Goal: Information Seeking & Learning: Learn about a topic

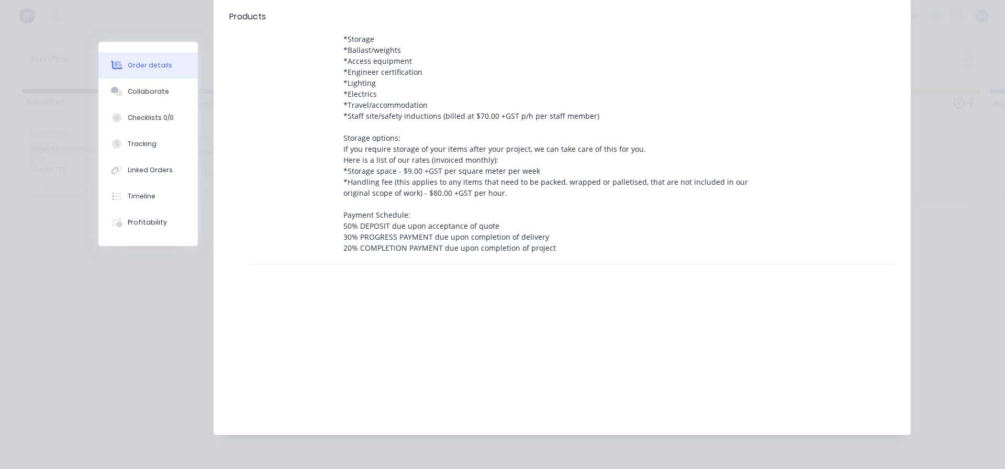
scroll to position [1120, 0]
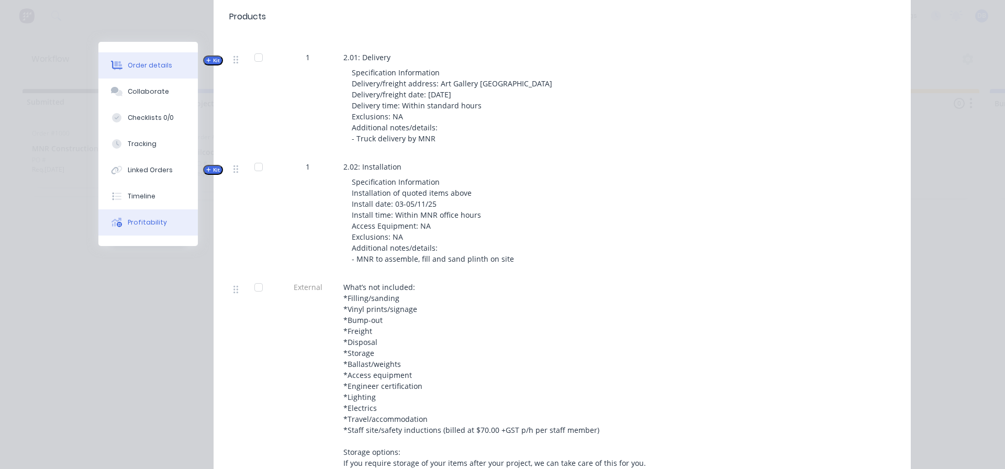
drag, startPoint x: 141, startPoint y: 216, endPoint x: 170, endPoint y: 224, distance: 29.8
click at [141, 217] on button "Profitability" at bounding box center [147, 222] width 99 height 26
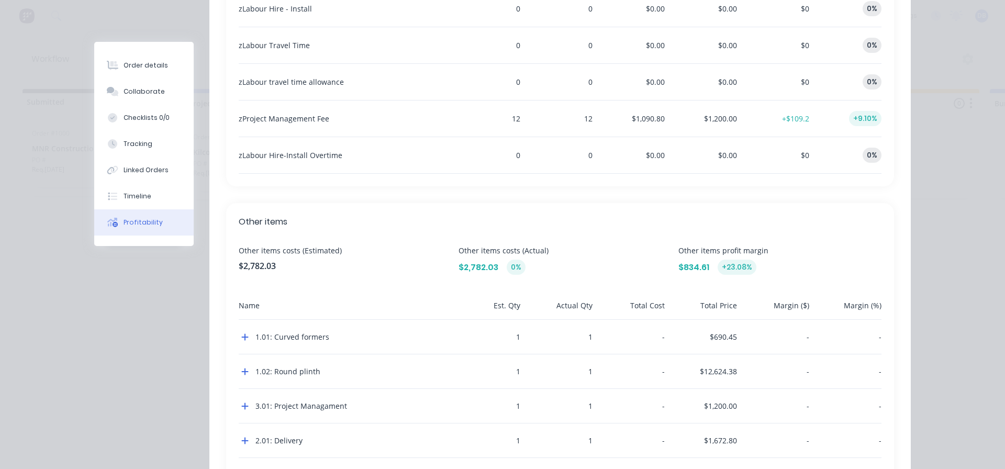
scroll to position [1123, 0]
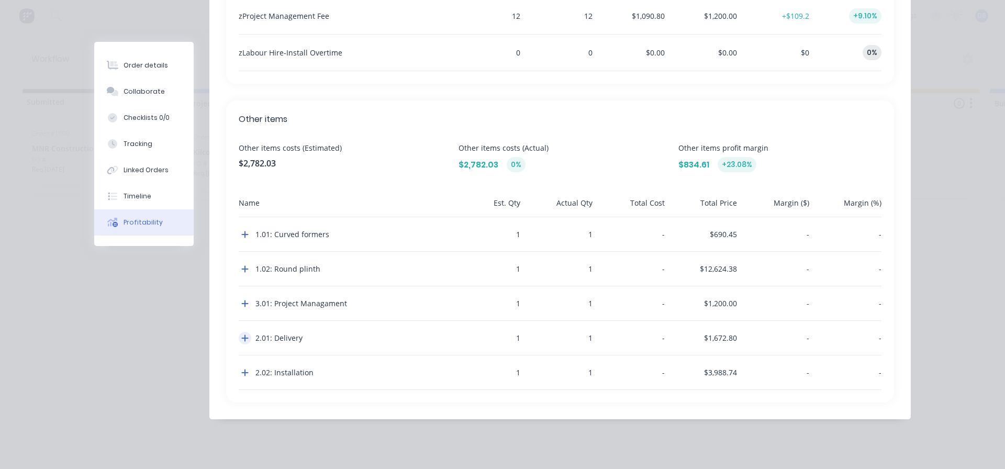
click at [241, 337] on icon "button" at bounding box center [244, 338] width 7 height 8
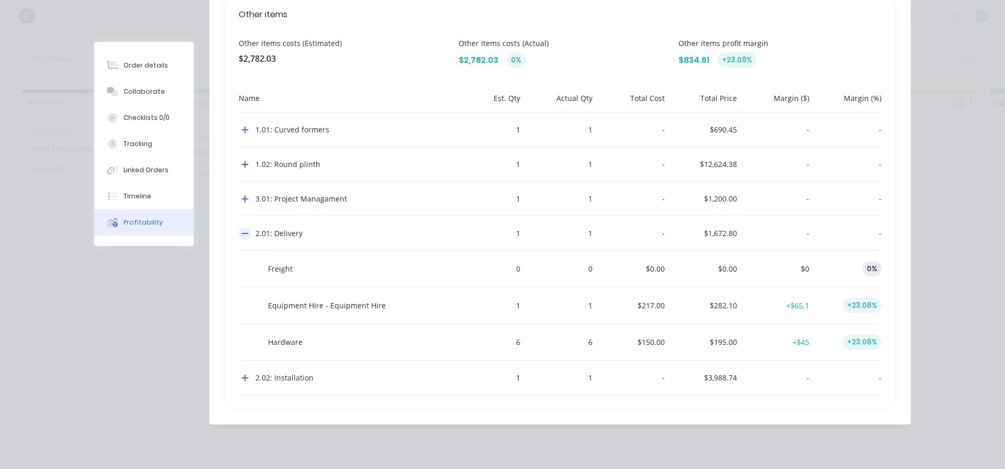
click at [243, 236] on icon "button" at bounding box center [244, 233] width 7 height 8
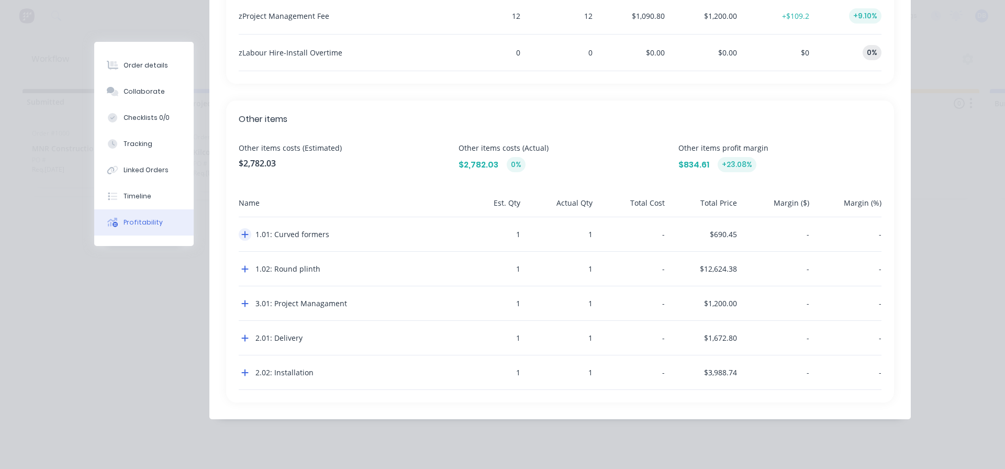
click at [242, 237] on icon "button" at bounding box center [245, 234] width 7 height 7
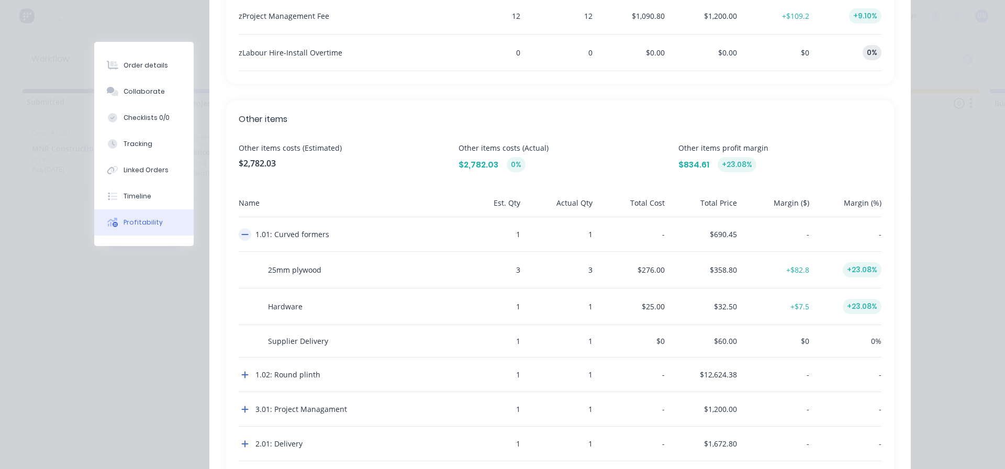
click at [241, 237] on icon "button" at bounding box center [244, 234] width 7 height 8
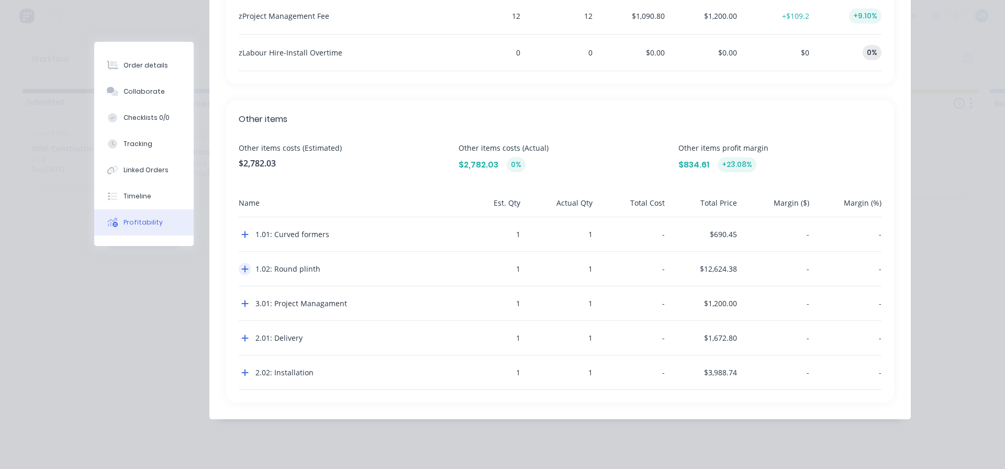
click at [239, 264] on button "button" at bounding box center [245, 269] width 13 height 13
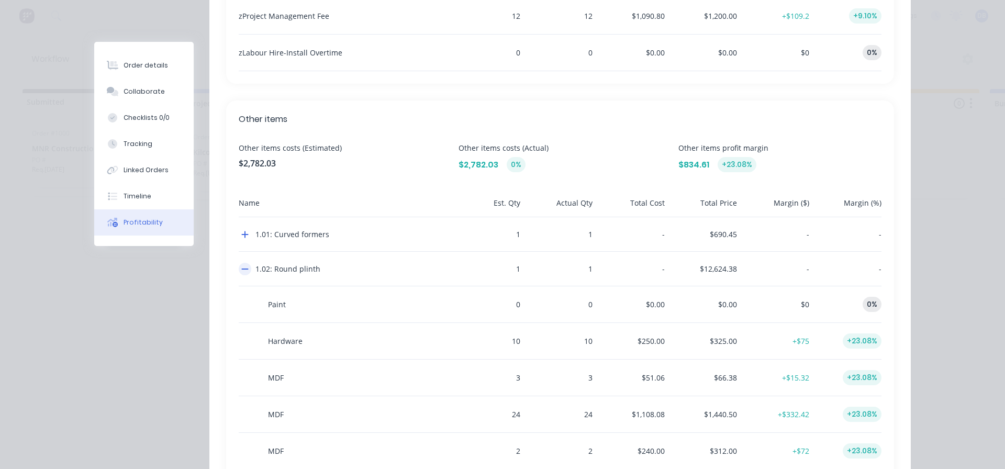
click at [239, 264] on button "button" at bounding box center [245, 269] width 13 height 13
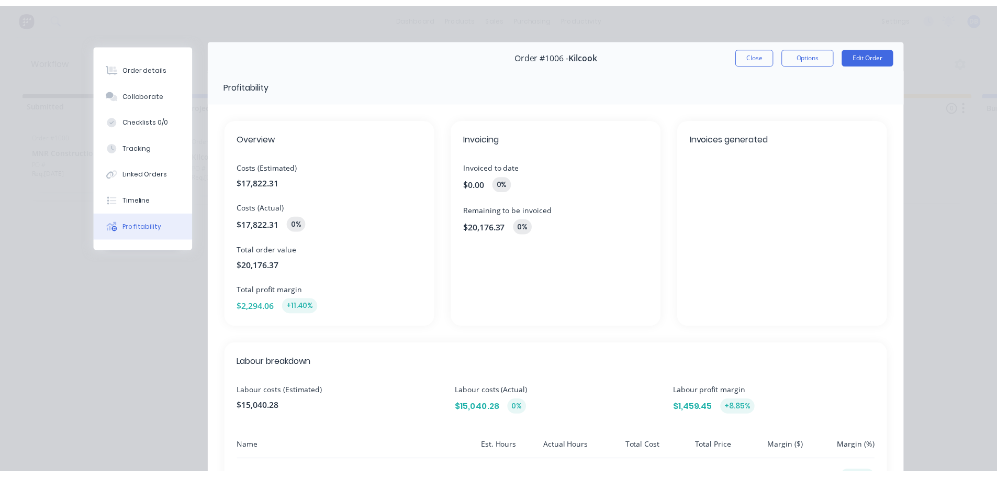
scroll to position [0, 0]
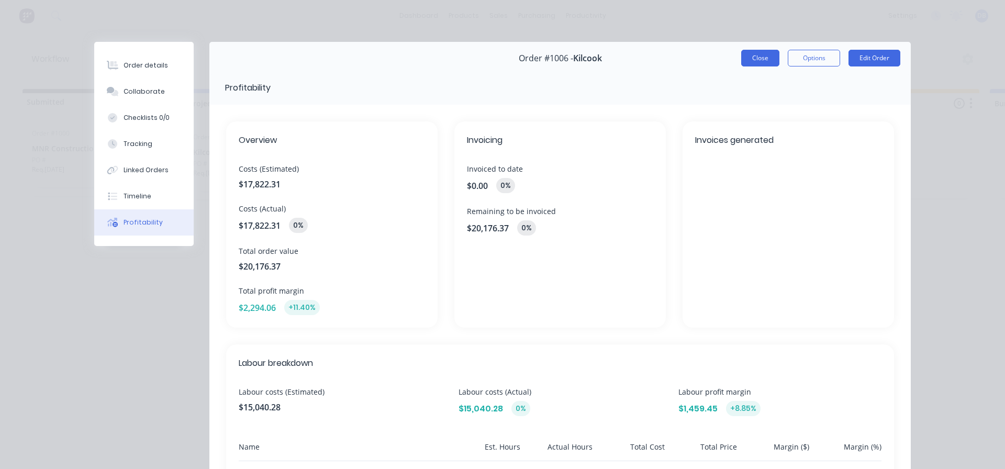
click at [751, 62] on button "Close" at bounding box center [760, 58] width 38 height 17
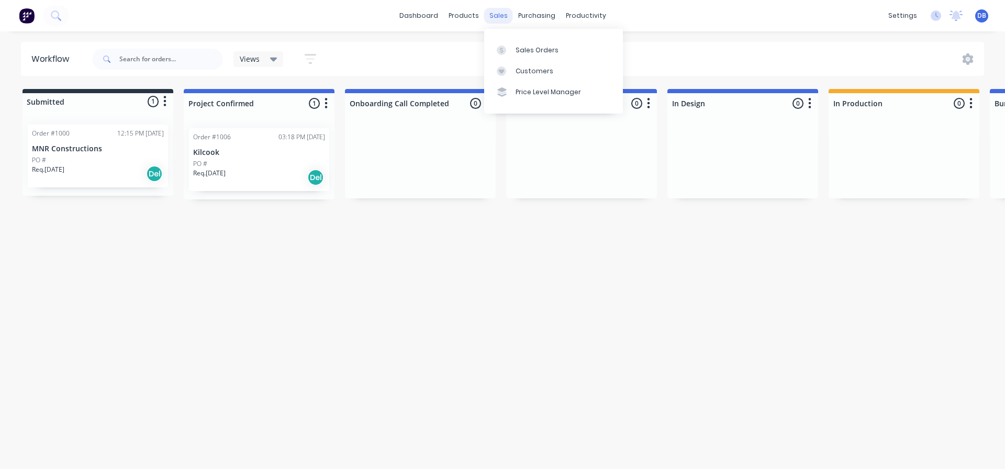
click at [495, 14] on div "sales" at bounding box center [498, 16] width 29 height 16
click at [538, 51] on div "Sales Orders" at bounding box center [537, 50] width 43 height 9
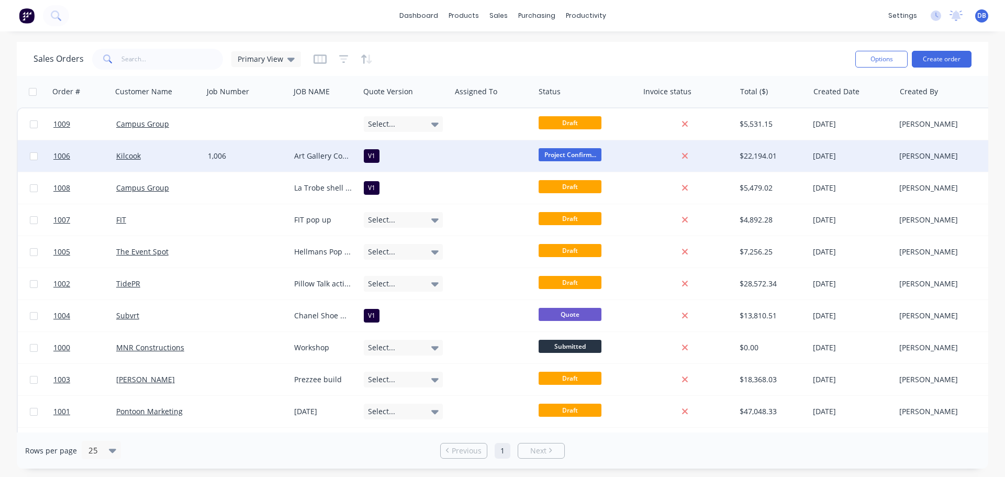
click at [330, 155] on div "Art Gallery Construction items" at bounding box center [323, 156] width 58 height 10
click at [518, 47] on div "Sales Orders" at bounding box center [537, 50] width 43 height 9
click at [188, 164] on div "Kilcook" at bounding box center [158, 155] width 92 height 31
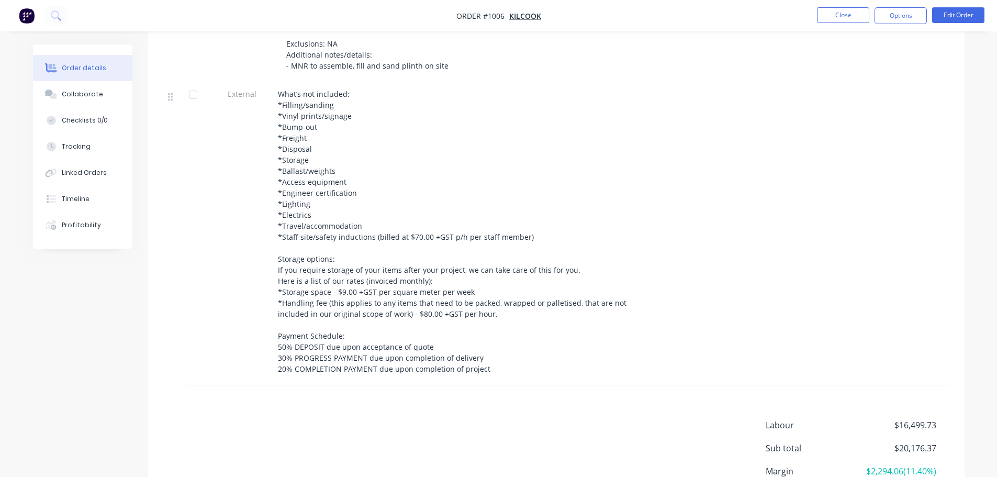
scroll to position [1361, 0]
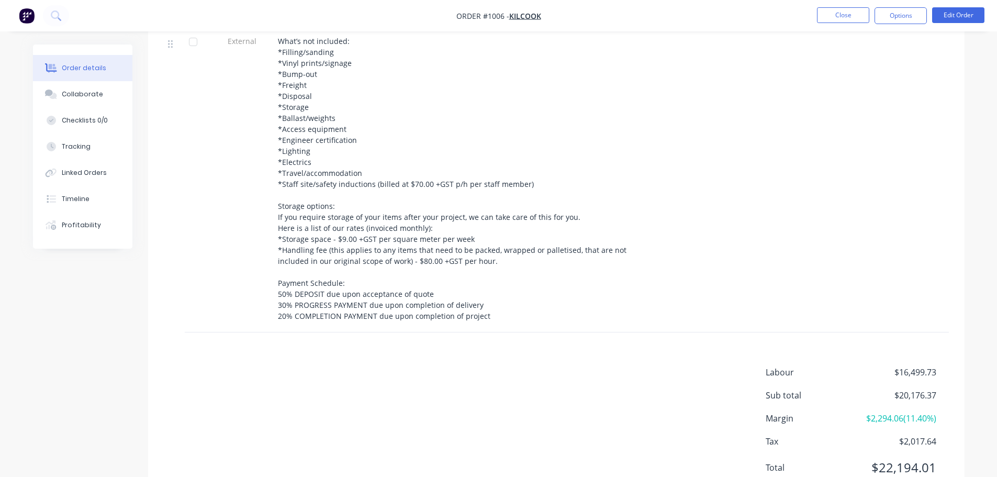
drag, startPoint x: 68, startPoint y: 223, endPoint x: 668, endPoint y: 273, distance: 602.6
click at [69, 223] on div "Profitability" at bounding box center [81, 224] width 39 height 9
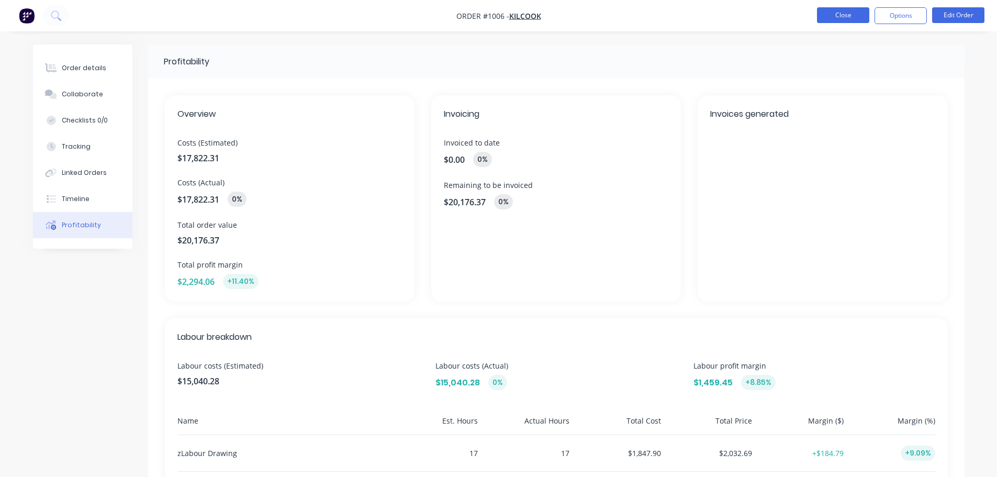
click at [847, 14] on button "Close" at bounding box center [843, 15] width 52 height 16
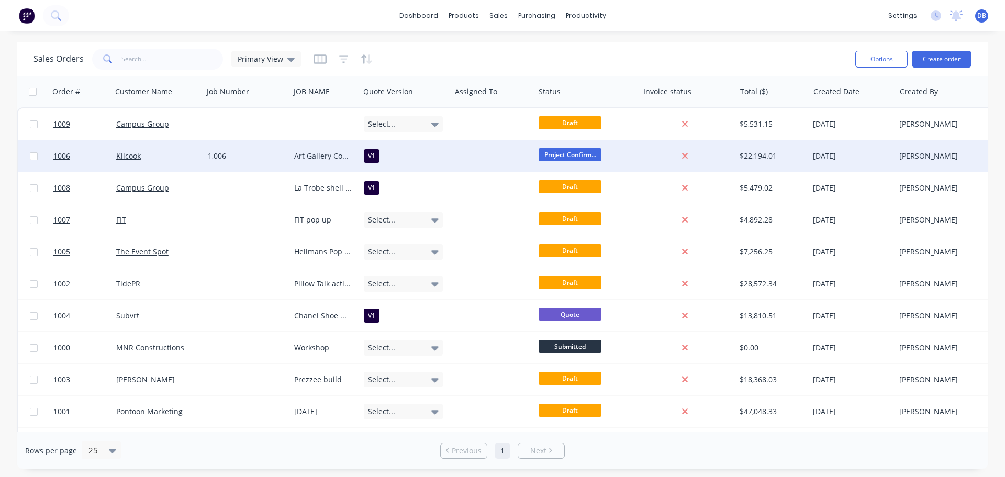
click at [170, 158] on div "Kilcook" at bounding box center [155, 156] width 79 height 10
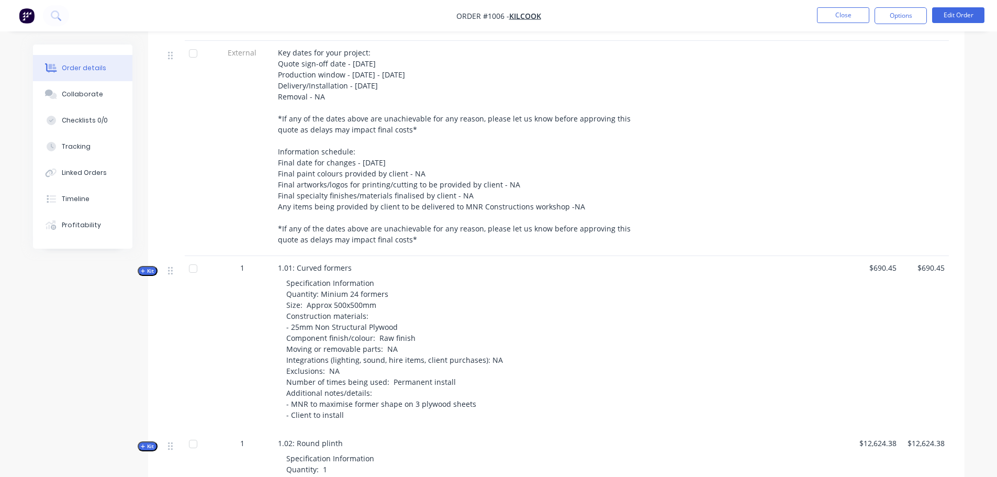
scroll to position [524, 0]
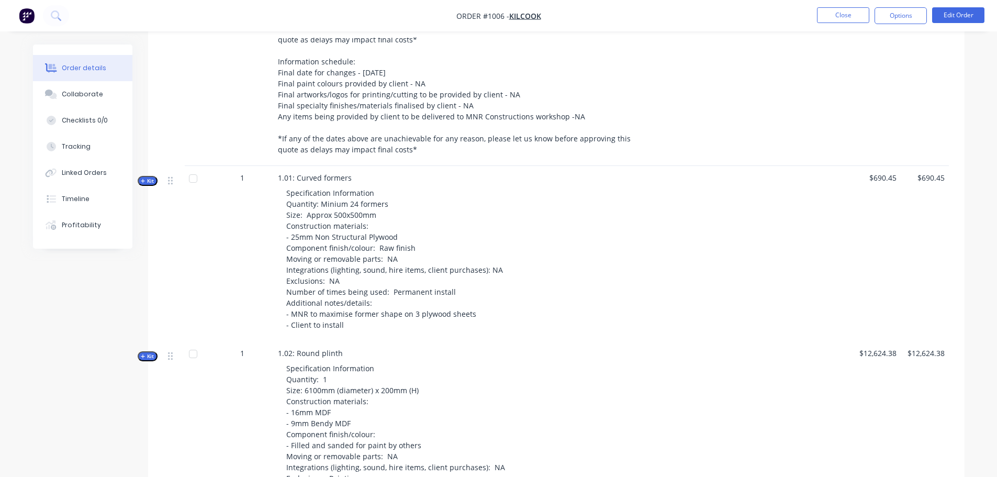
click at [148, 177] on span "Kit" at bounding box center [148, 181] width 14 height 8
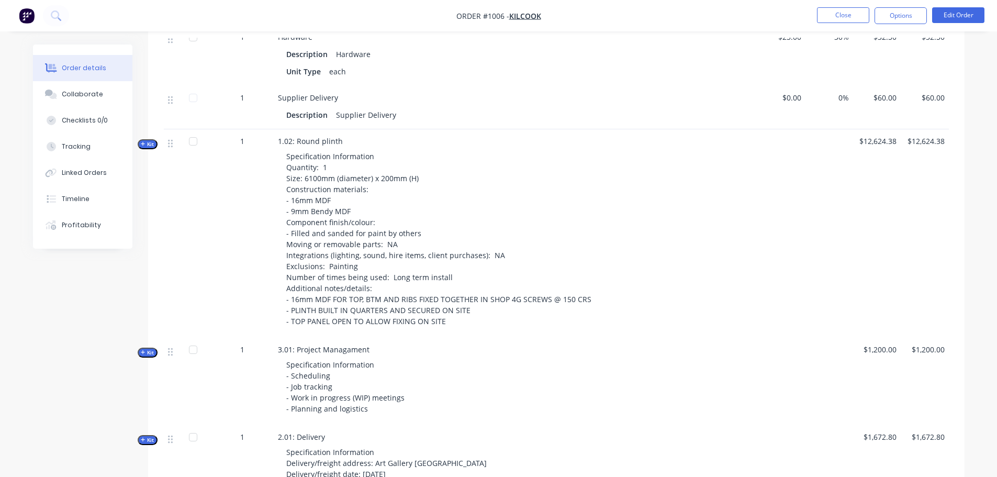
scroll to position [1204, 0]
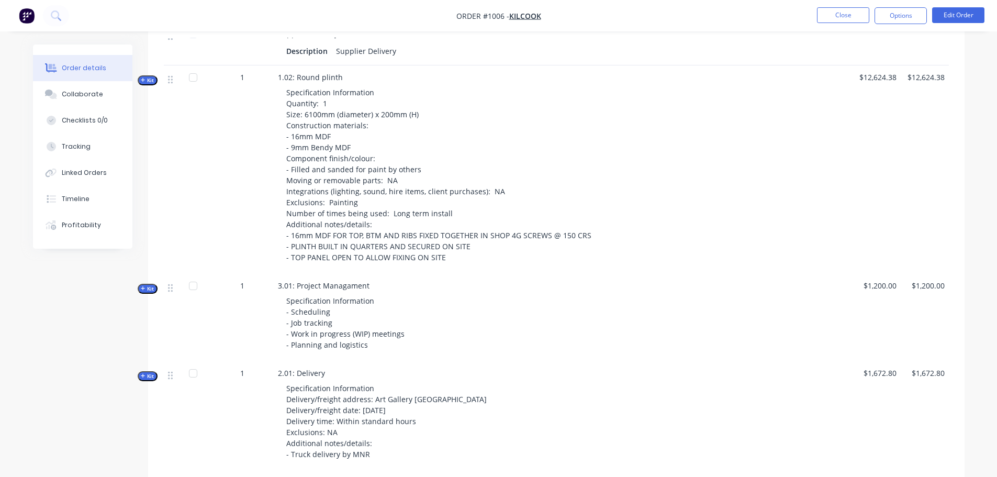
click at [149, 85] on div "Qty Tracking Category Cost Markup Price Total External Key dates for your proje…" at bounding box center [556, 71] width 817 height 1645
click at [150, 83] on span "Kit" at bounding box center [148, 80] width 14 height 8
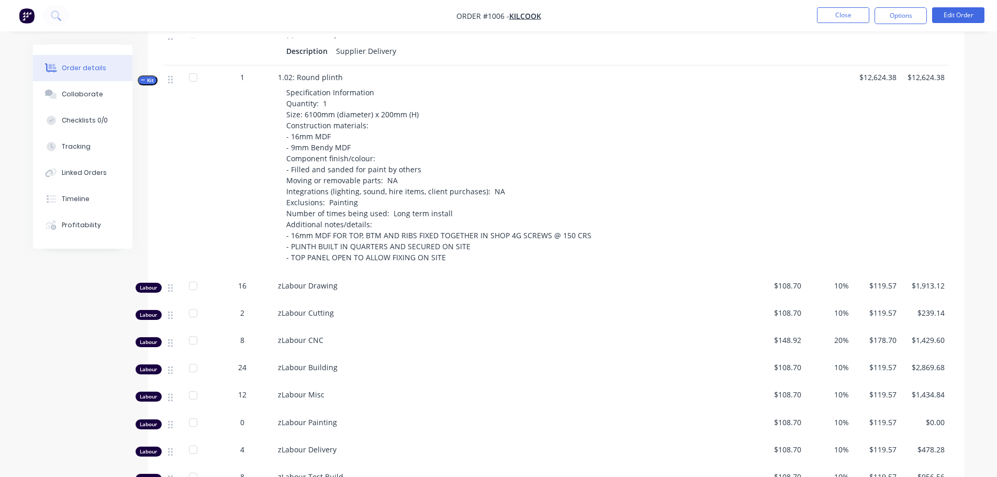
click at [150, 83] on span "Kit" at bounding box center [148, 80] width 14 height 8
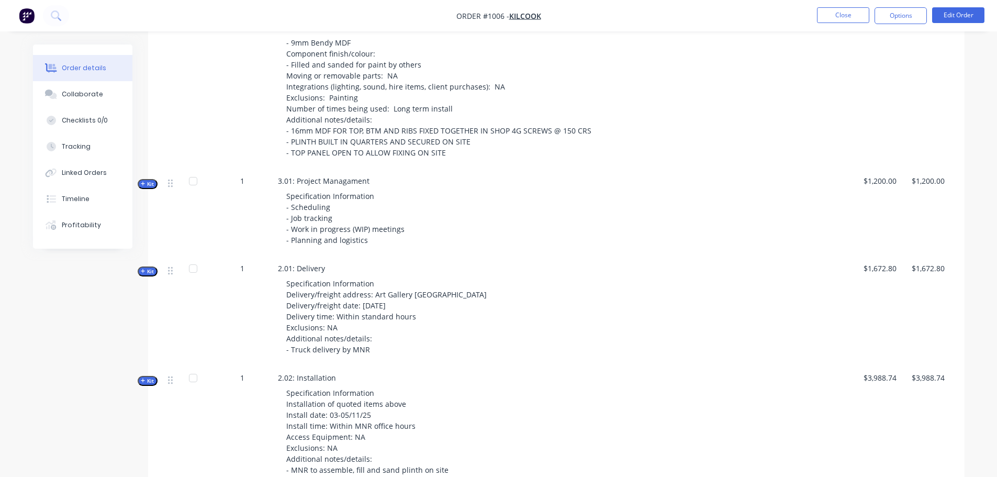
click at [147, 270] on span "Kit" at bounding box center [148, 272] width 14 height 8
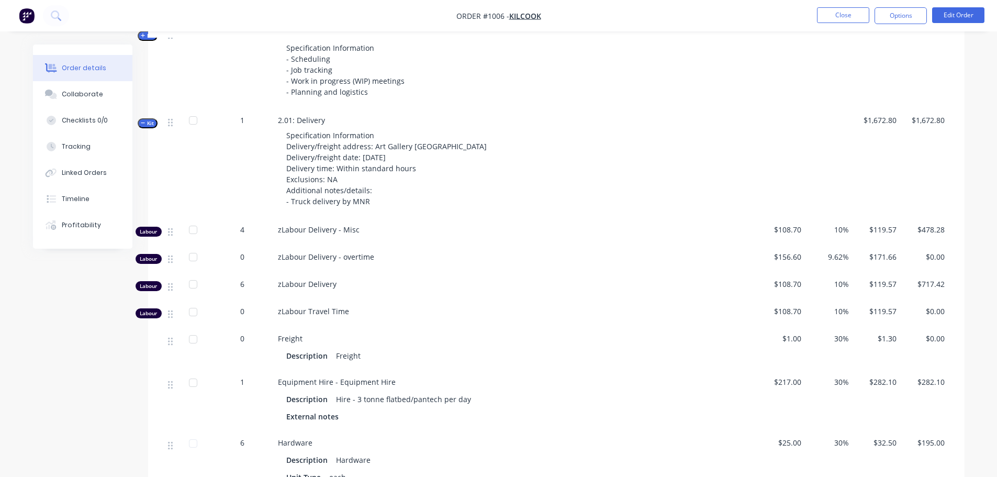
scroll to position [1414, 0]
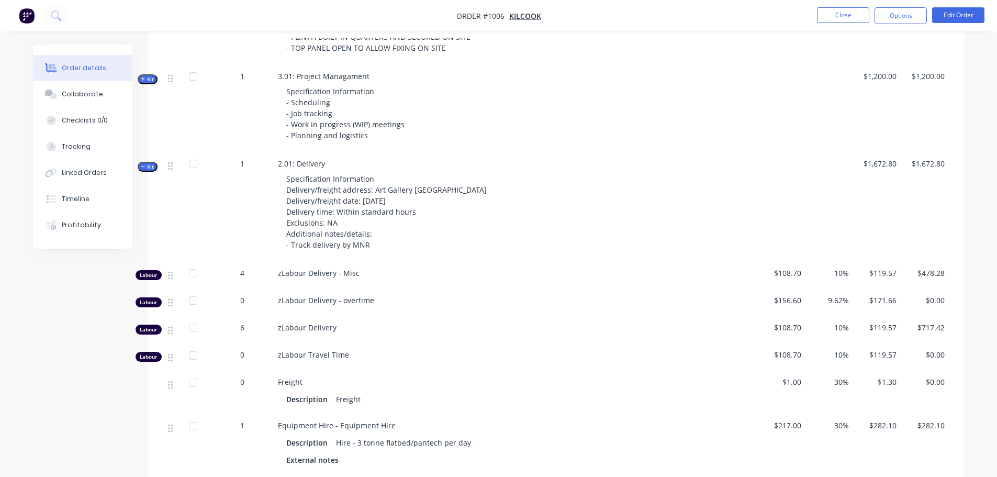
click at [145, 164] on icon "button" at bounding box center [143, 166] width 5 height 5
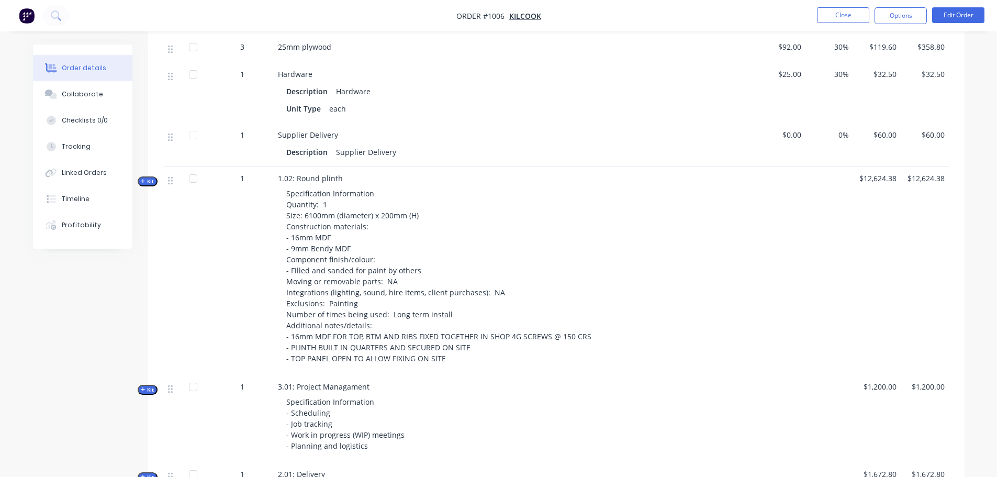
scroll to position [1099, 0]
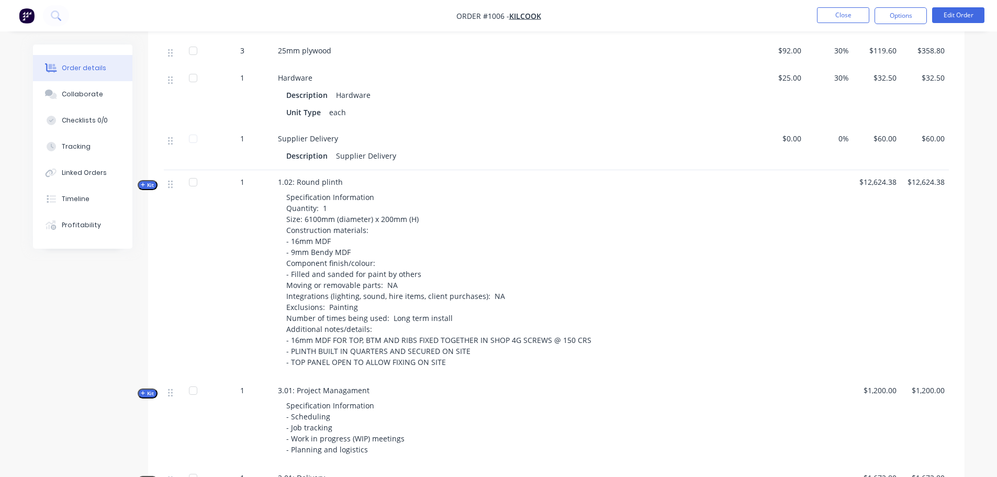
click at [146, 183] on span "Kit" at bounding box center [148, 185] width 14 height 8
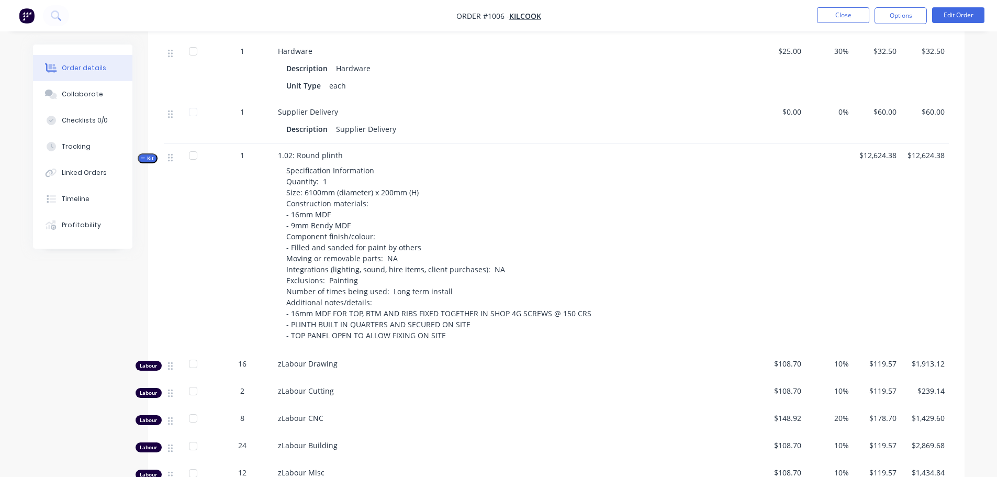
scroll to position [1152, 0]
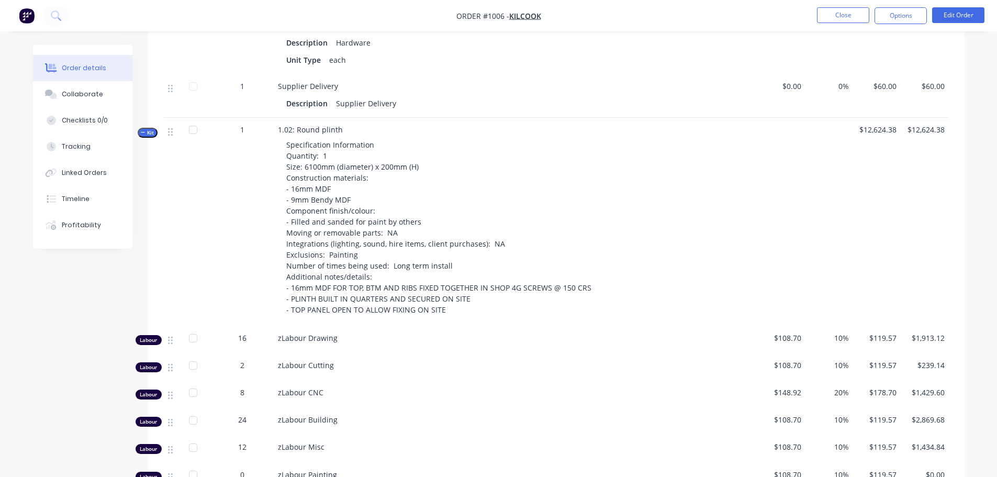
click at [147, 131] on span "Kit" at bounding box center [148, 133] width 14 height 8
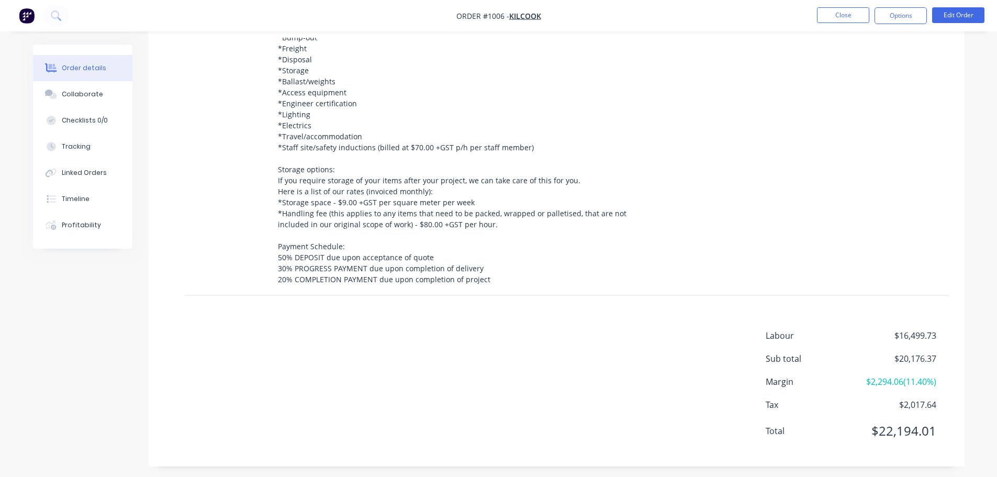
scroll to position [1808, 0]
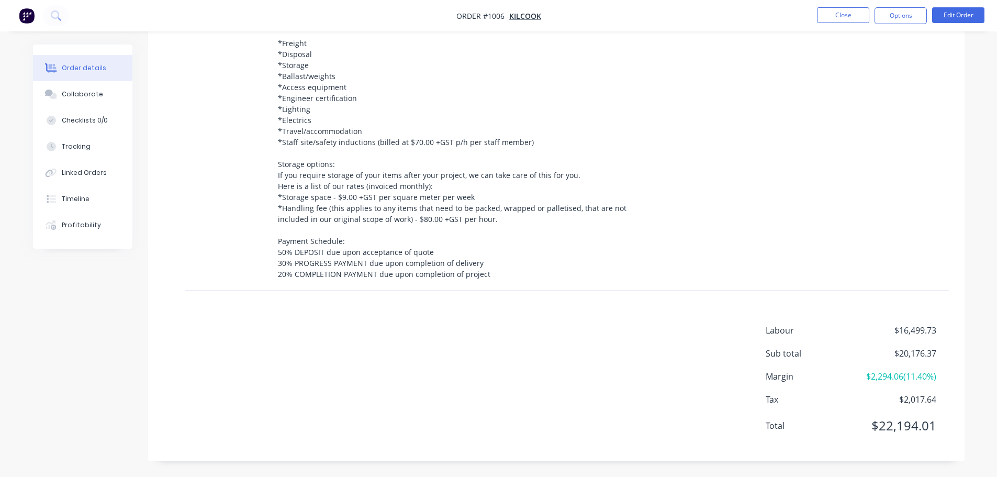
click at [877, 228] on div at bounding box center [877, 138] width 48 height 303
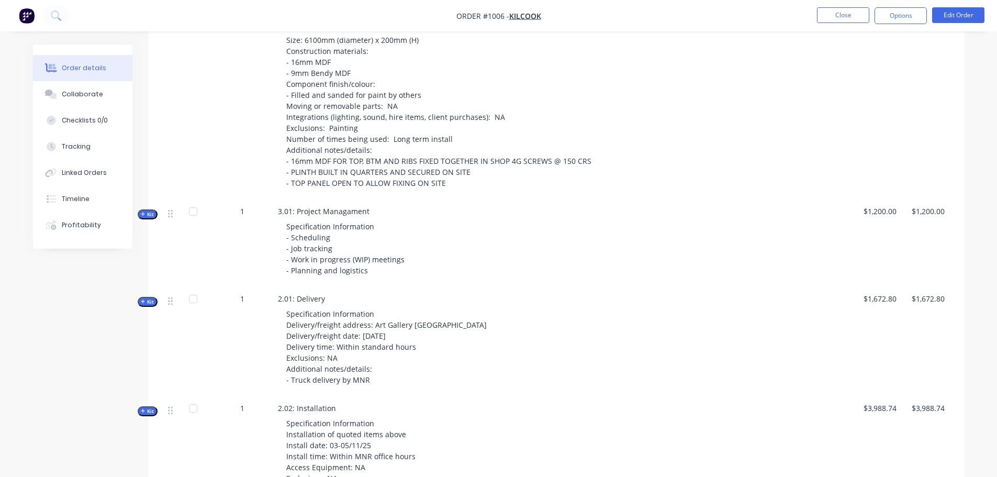
scroll to position [1389, 0]
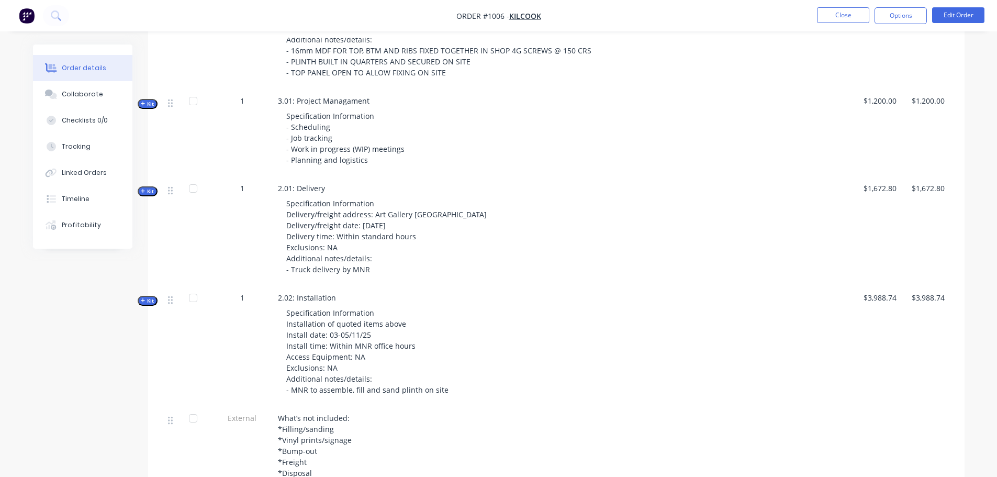
click at [146, 188] on span "Kit" at bounding box center [148, 191] width 14 height 8
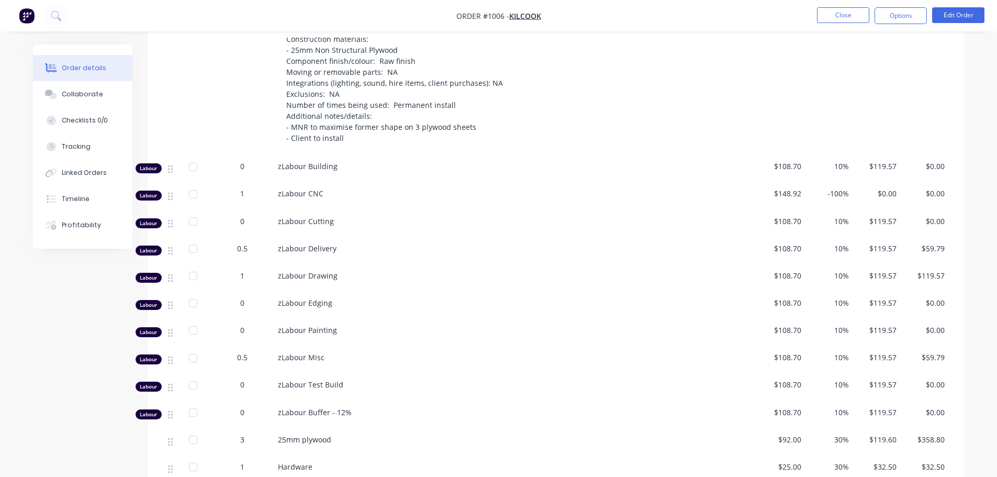
scroll to position [761, 0]
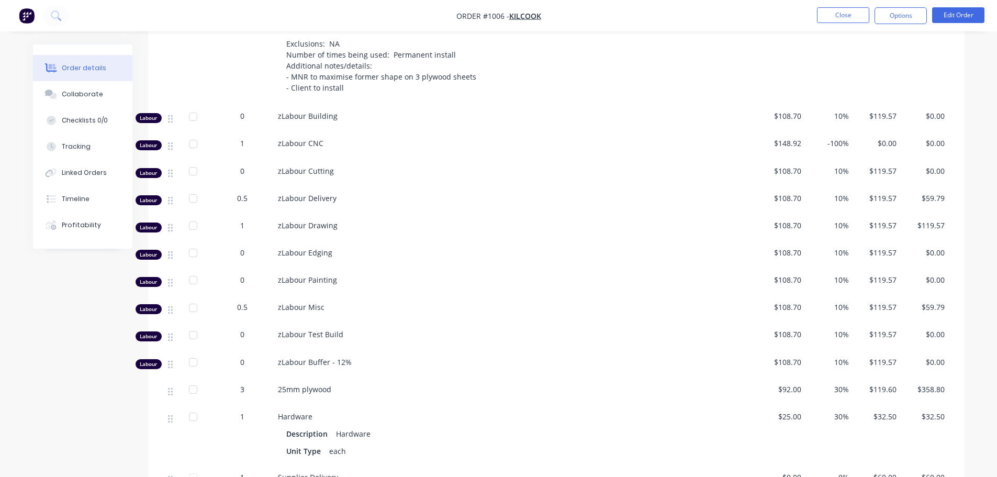
click at [839, 143] on span "-100%" at bounding box center [829, 143] width 39 height 11
click at [841, 142] on span "-100%" at bounding box center [829, 143] width 39 height 11
click at [826, 145] on span "-100%" at bounding box center [829, 143] width 39 height 11
click at [832, 143] on span "-100%" at bounding box center [829, 143] width 39 height 11
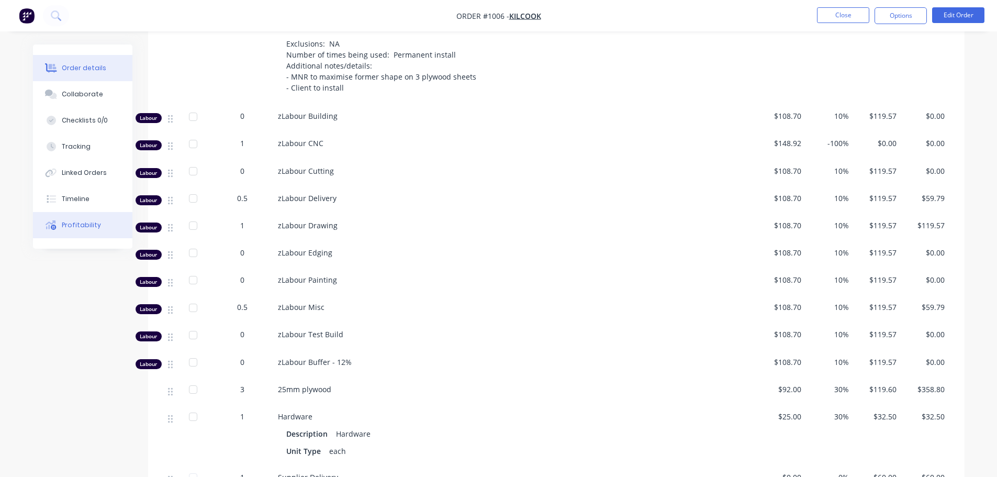
click at [72, 222] on div "Profitability" at bounding box center [81, 224] width 39 height 9
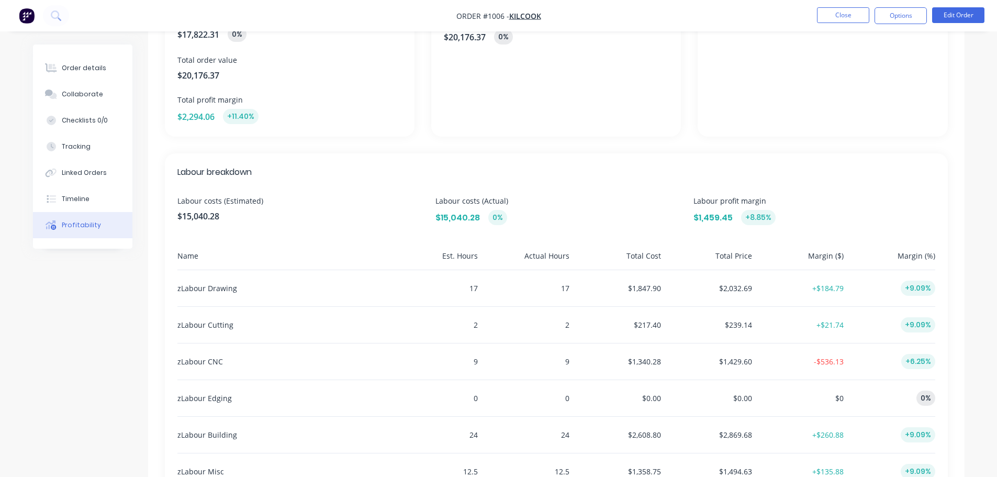
scroll to position [262, 0]
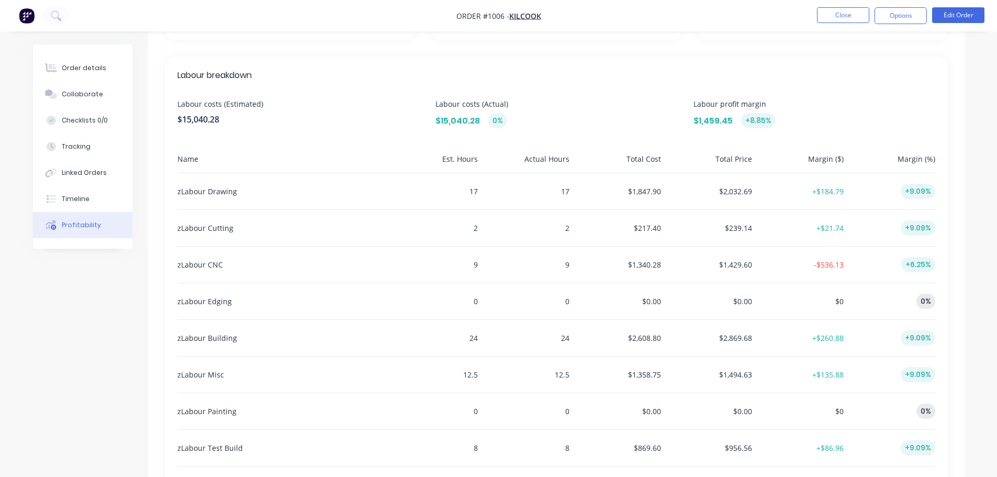
click at [566, 267] on div "9" at bounding box center [525, 265] width 87 height 36
click at [572, 266] on div "zLabour CNC 9 9 $1,340.28 $1,429.60 -$536.13 +6.25%" at bounding box center [556, 265] width 758 height 37
click at [560, 266] on div "9" at bounding box center [525, 265] width 87 height 36
click at [74, 149] on div "Tracking" at bounding box center [76, 146] width 29 height 9
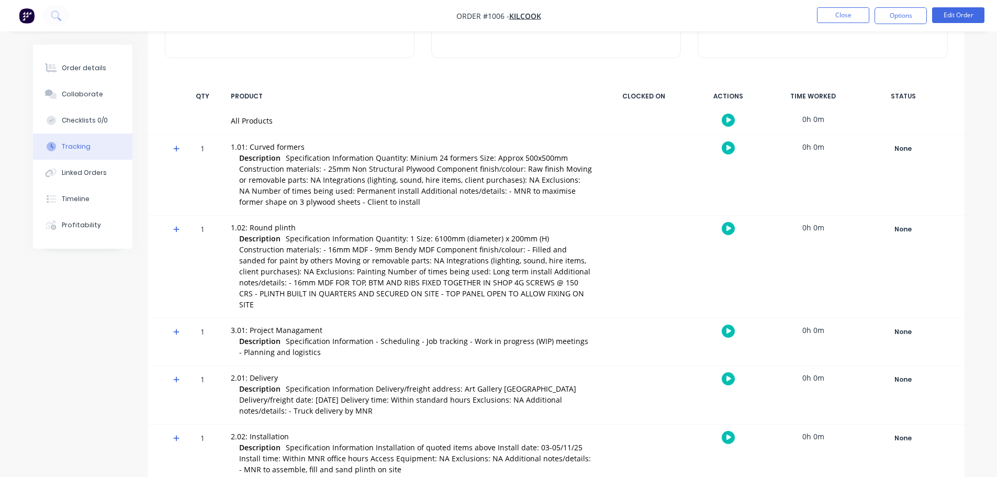
scroll to position [120, 0]
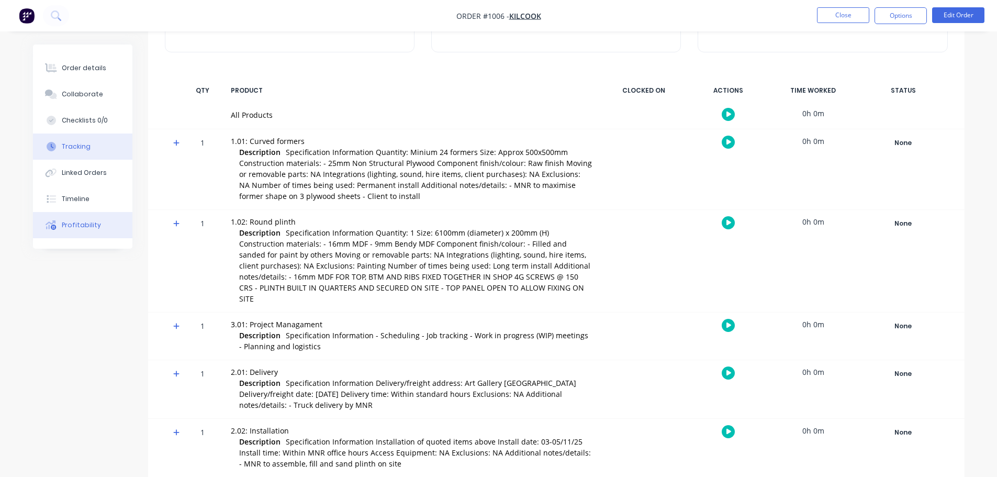
click at [77, 224] on div "Profitability" at bounding box center [81, 224] width 39 height 9
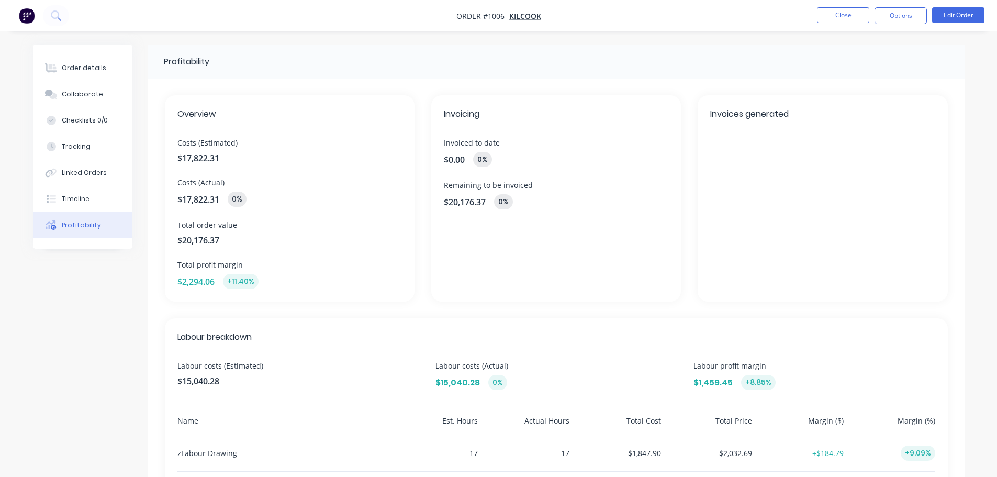
scroll to position [314, 0]
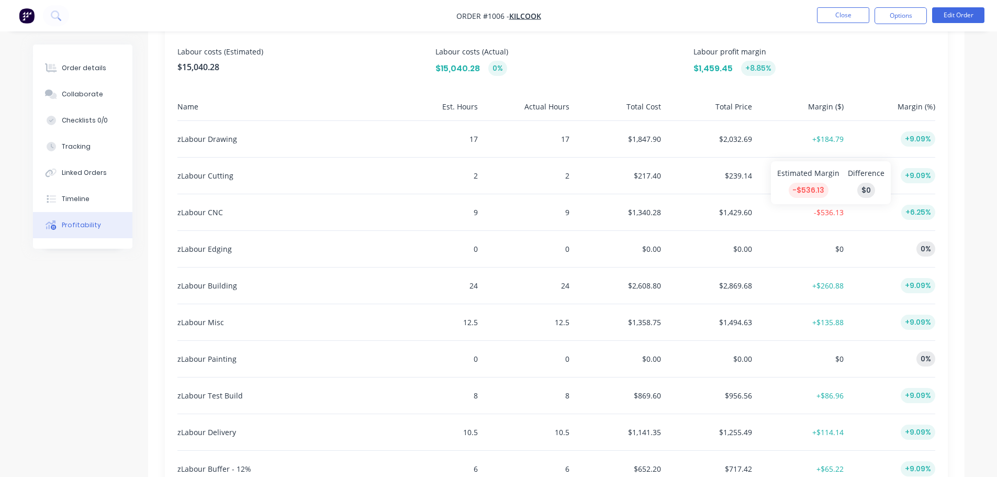
click at [835, 212] on span "-$536.13" at bounding box center [829, 212] width 30 height 10
click at [805, 190] on span "-$536.13" at bounding box center [809, 190] width 40 height 15
click at [841, 212] on span "-$536.13" at bounding box center [829, 212] width 30 height 10
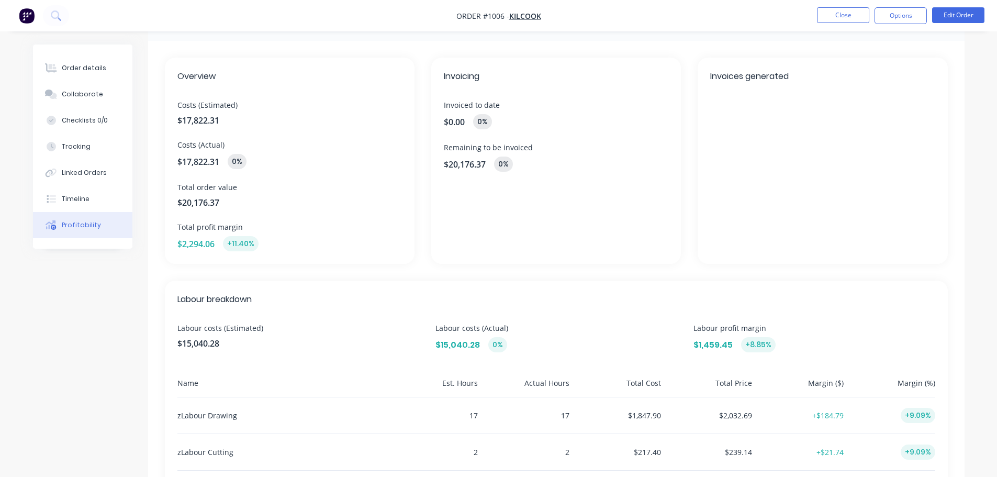
scroll to position [0, 0]
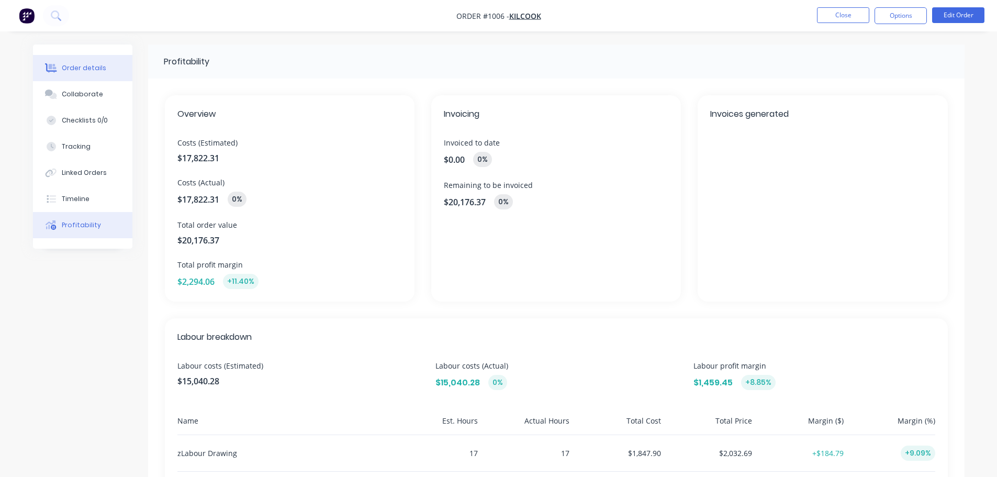
click at [89, 71] on div "Order details" at bounding box center [84, 67] width 45 height 9
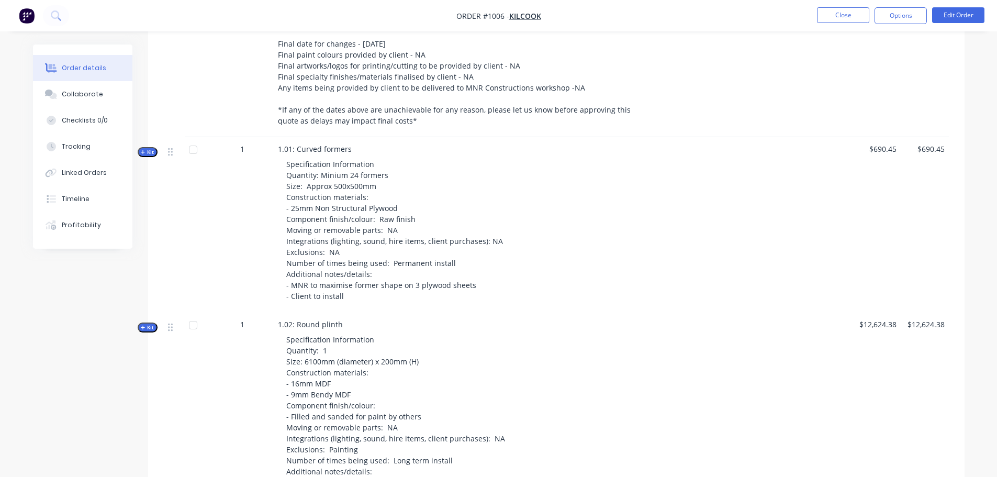
scroll to position [628, 0]
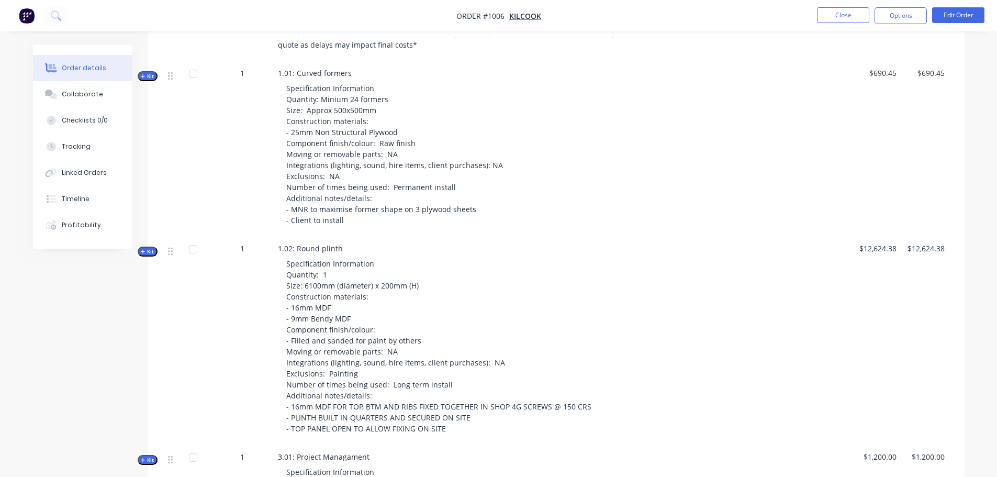
click at [144, 75] on icon "button" at bounding box center [143, 76] width 5 height 5
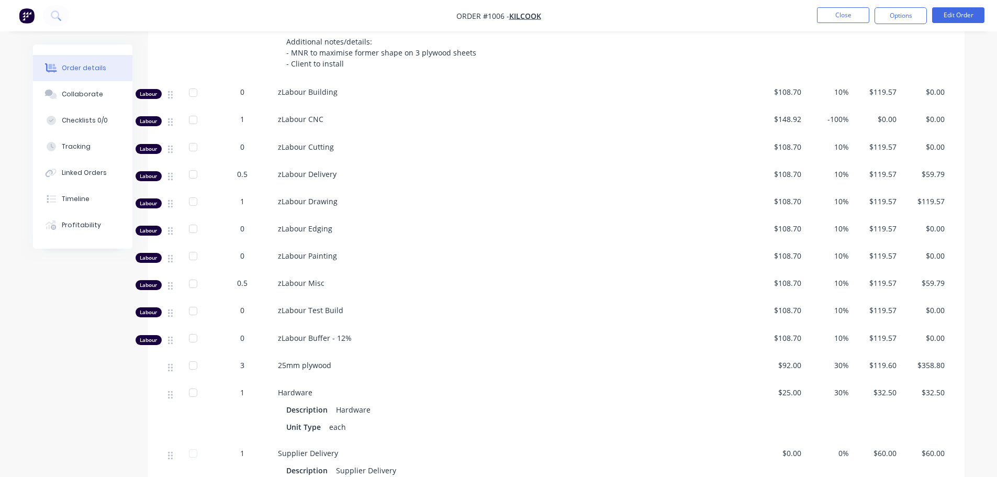
scroll to position [785, 0]
click at [838, 117] on span "-100%" at bounding box center [829, 118] width 39 height 11
click at [884, 119] on span "$0.00" at bounding box center [877, 118] width 39 height 11
click at [834, 116] on span "-100%" at bounding box center [829, 118] width 39 height 11
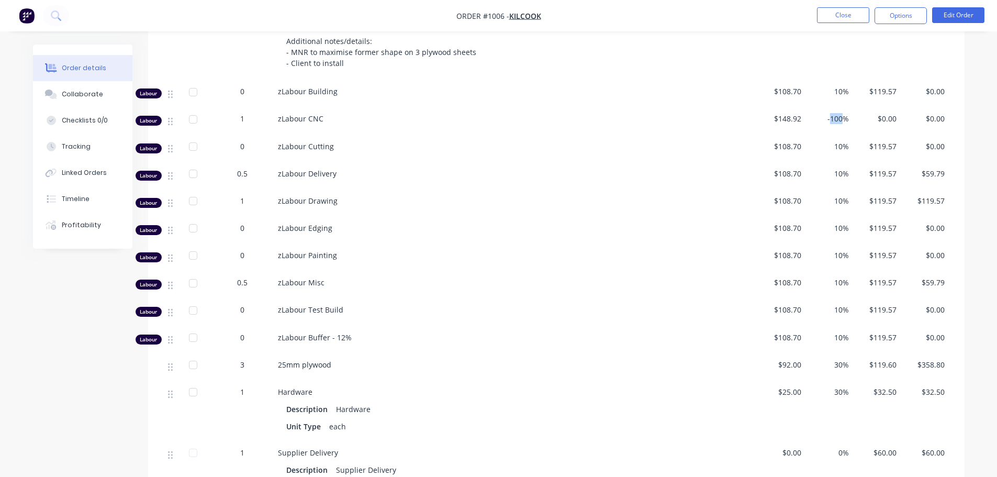
click at [834, 116] on span "-100%" at bounding box center [829, 118] width 39 height 11
click at [835, 119] on span "-100%" at bounding box center [829, 118] width 39 height 11
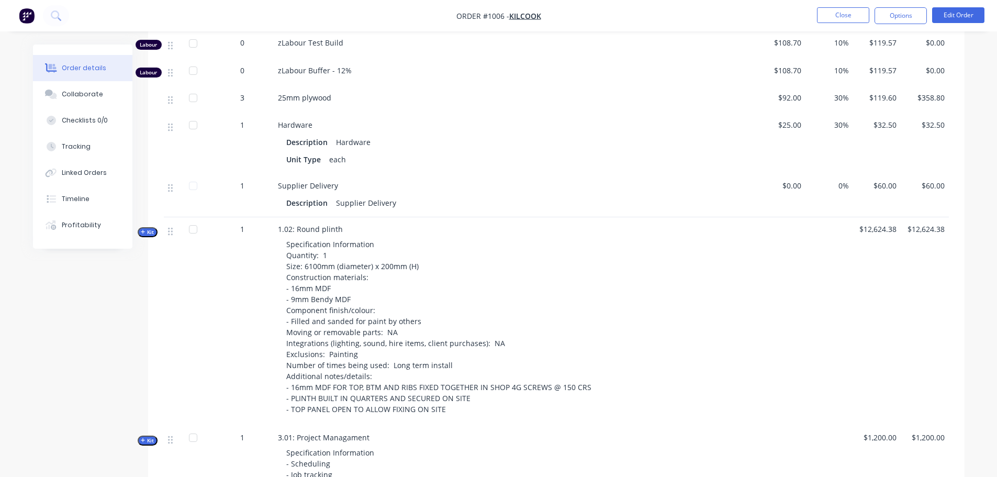
scroll to position [1099, 0]
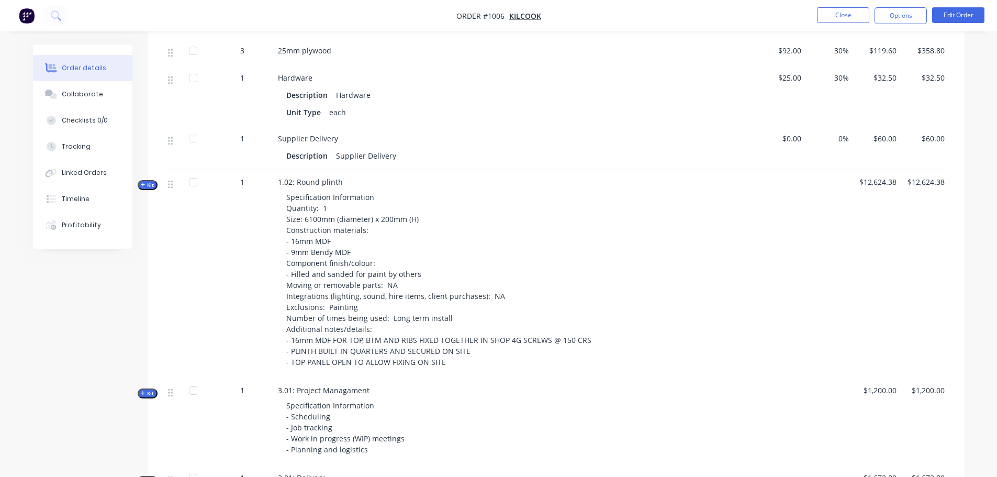
click at [150, 185] on span "Kit" at bounding box center [148, 185] width 14 height 8
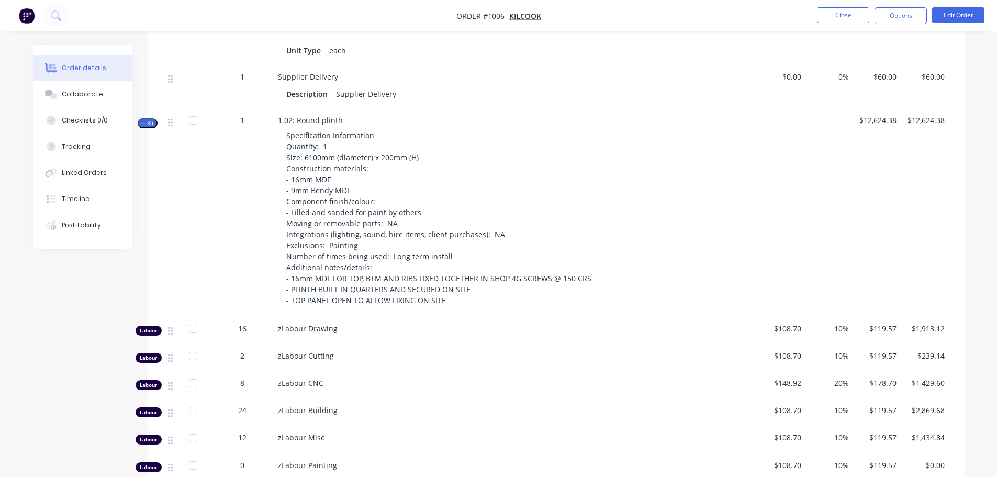
scroll to position [1257, 0]
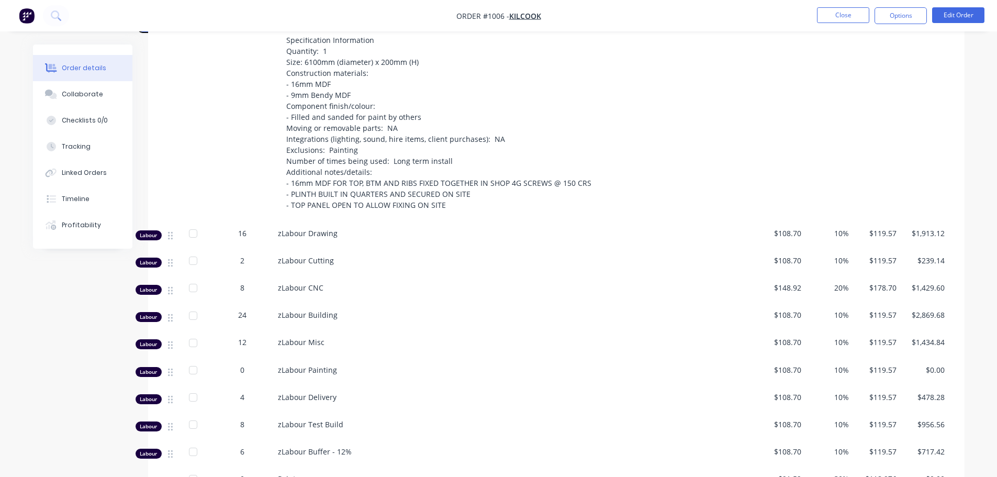
click at [884, 288] on span "$178.70" at bounding box center [877, 287] width 39 height 11
click at [901, 285] on div "Labour 8 zLabour CNC $148.92 20% $178.70 $1,429.60" at bounding box center [556, 289] width 785 height 27
click at [875, 287] on span "$178.70" at bounding box center [877, 287] width 39 height 11
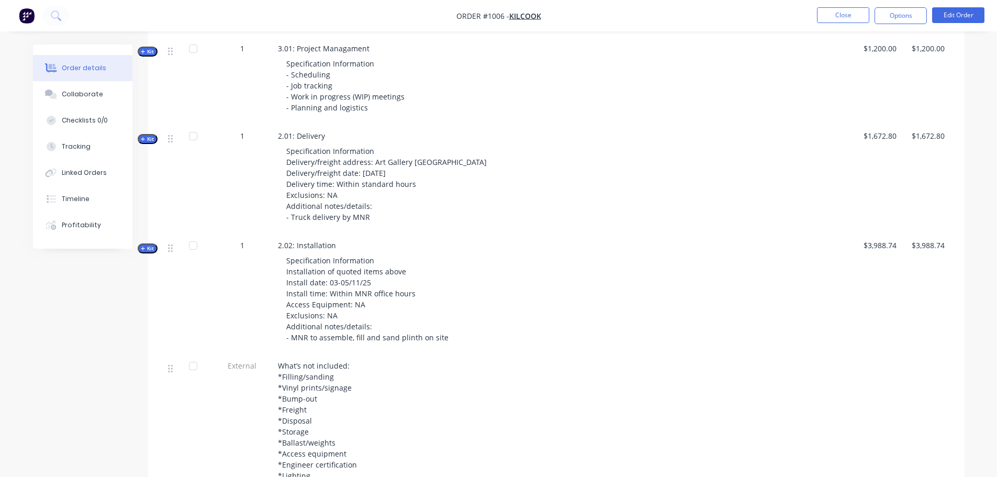
scroll to position [1922, 0]
